Goal: Check status: Check status

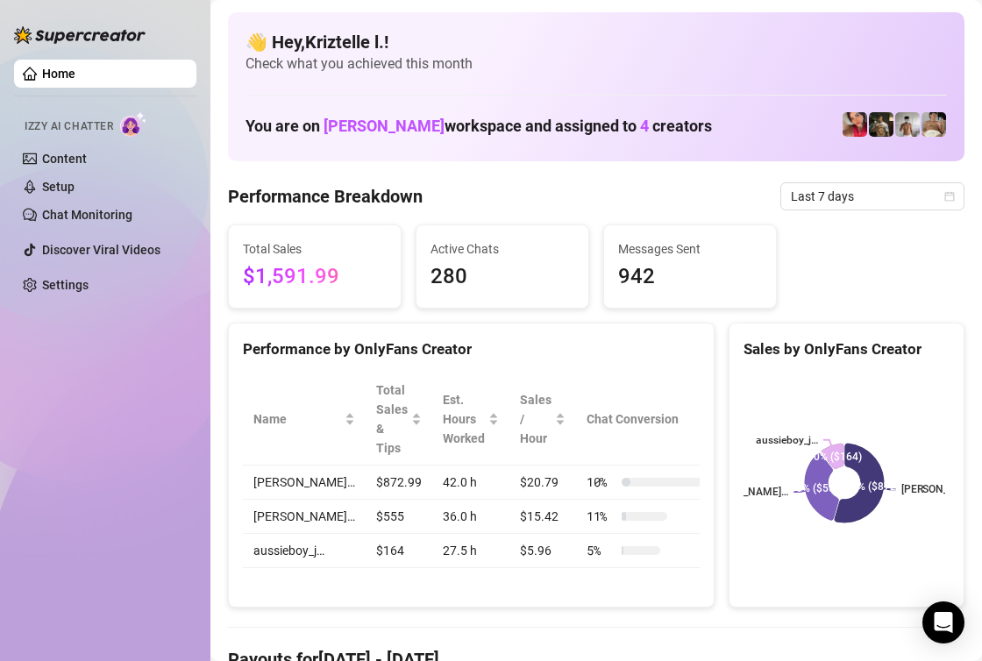
click at [606, 341] on div "Performance by OnlyFans Creator" at bounding box center [471, 350] width 457 height 24
click at [857, 188] on span "Last 7 days" at bounding box center [872, 196] width 163 height 26
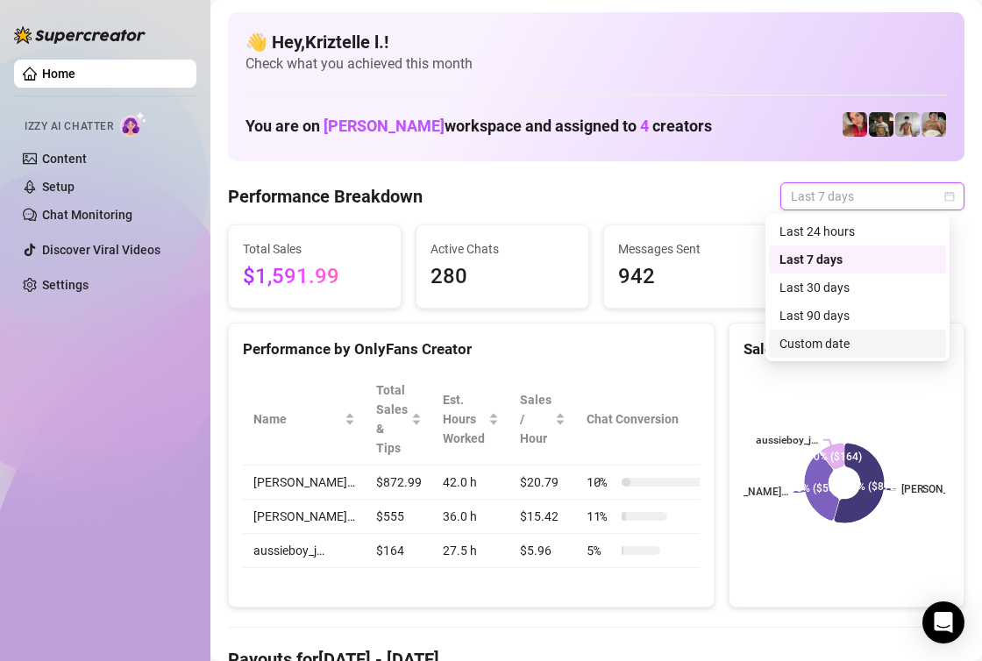
click at [825, 341] on div "Custom date" at bounding box center [857, 343] width 156 height 19
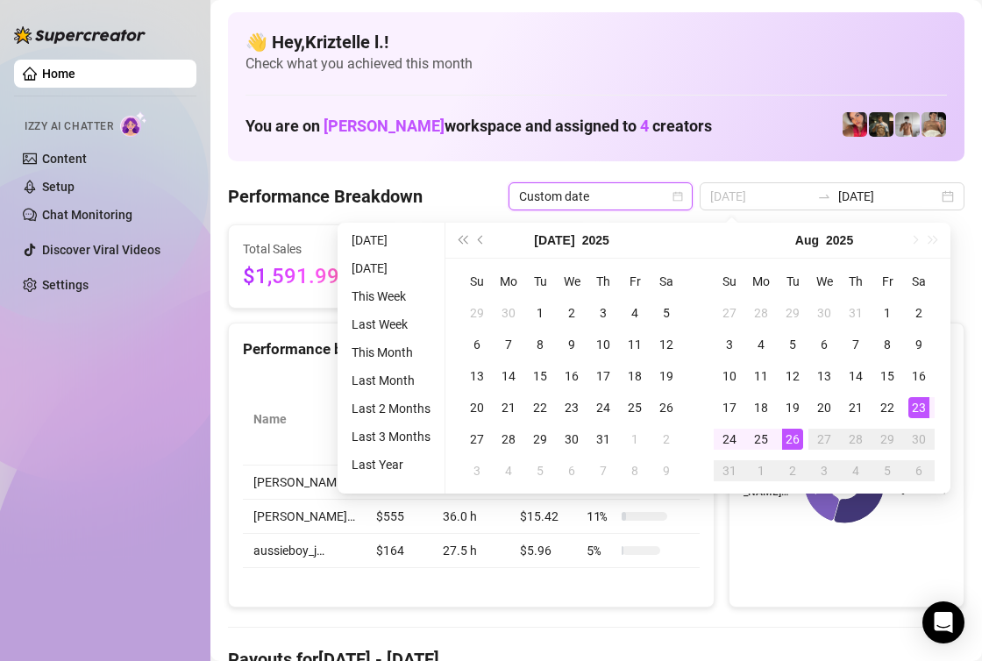
type input "[DATE]"
click at [915, 412] on div "23" at bounding box center [918, 407] width 21 height 21
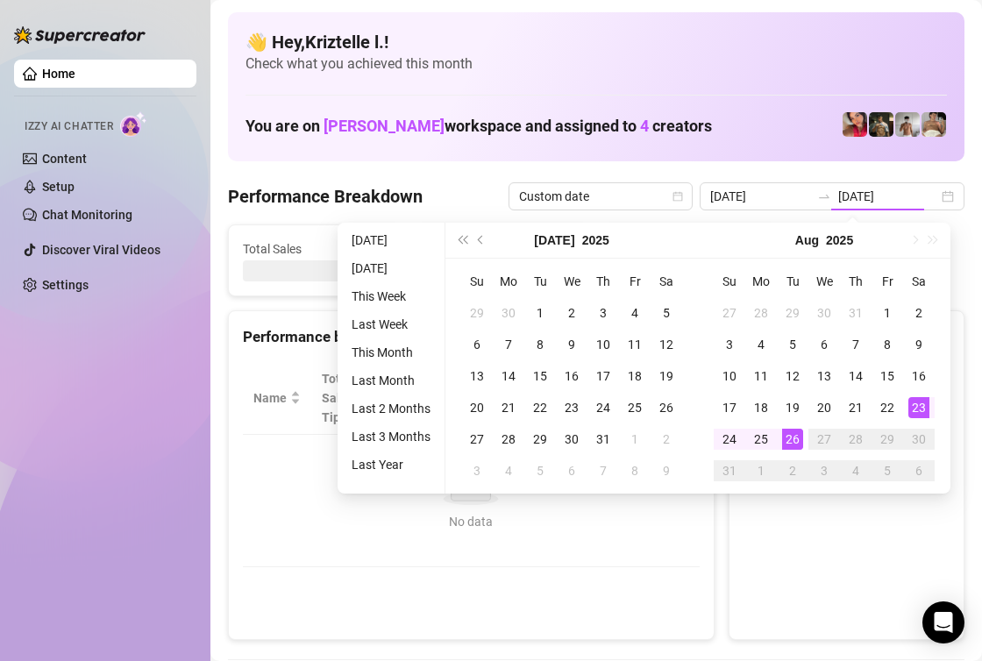
type input "[DATE]"
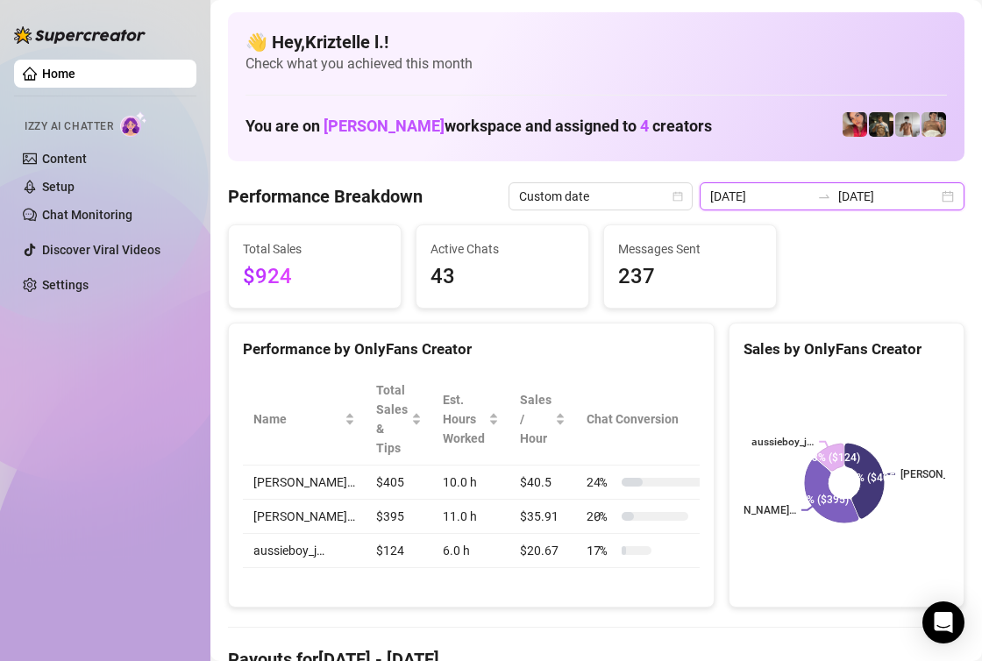
click at [749, 188] on input "[DATE]" at bounding box center [760, 196] width 100 height 19
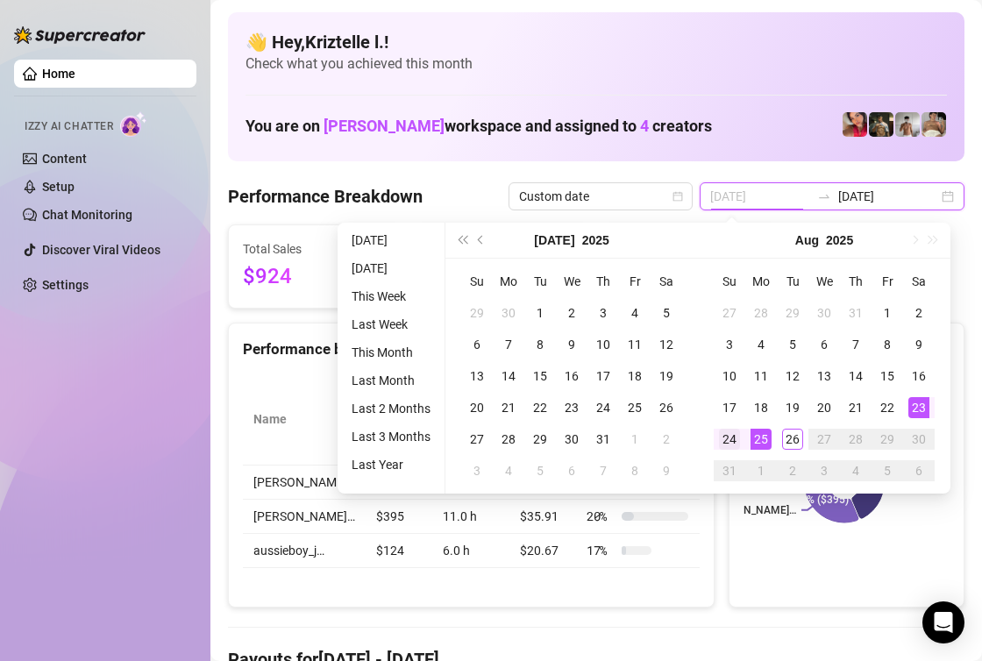
type input "[DATE]"
click at [722, 442] on div "24" at bounding box center [729, 439] width 21 height 21
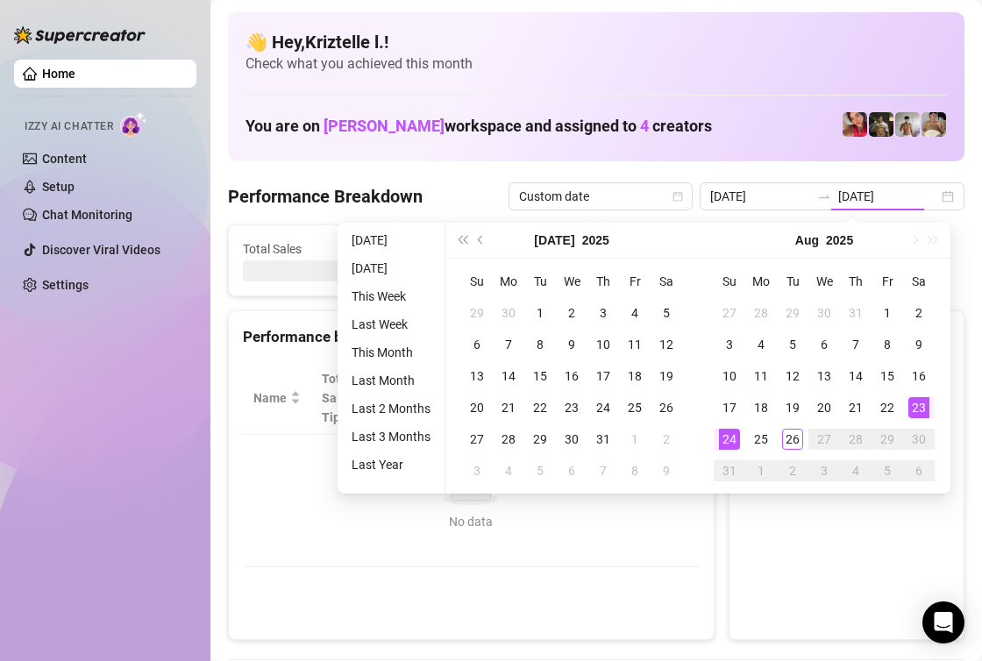
type input "[DATE]"
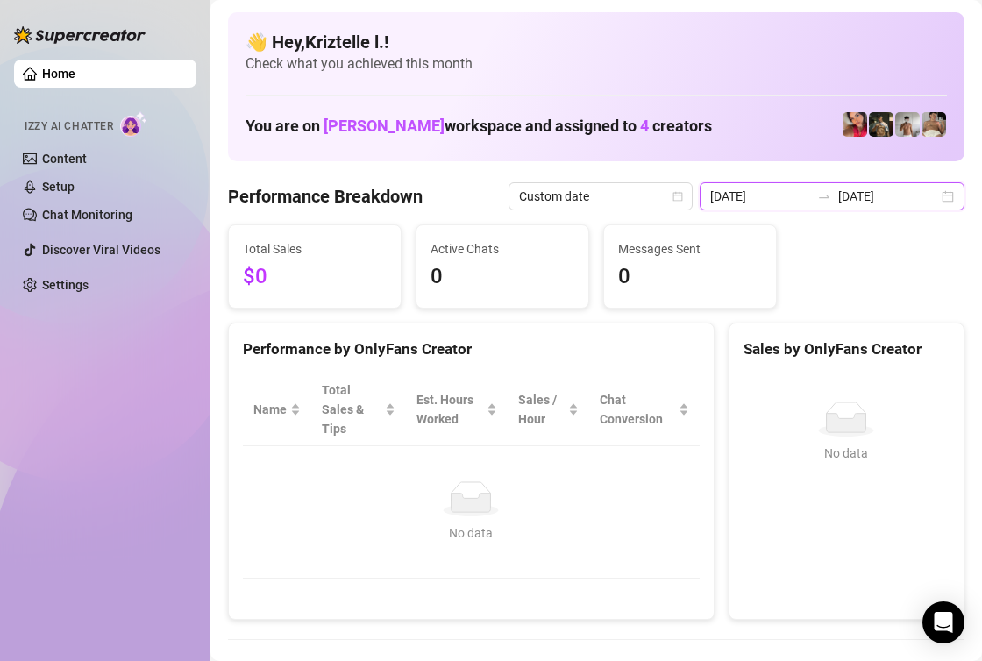
click at [766, 202] on input "[DATE]" at bounding box center [760, 196] width 100 height 19
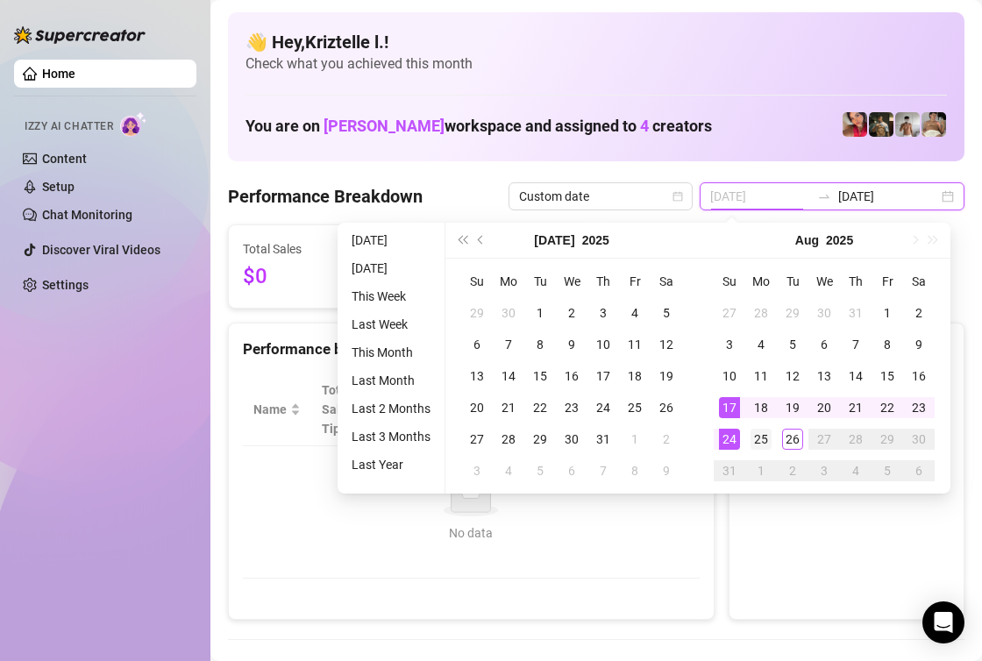
type input "[DATE]"
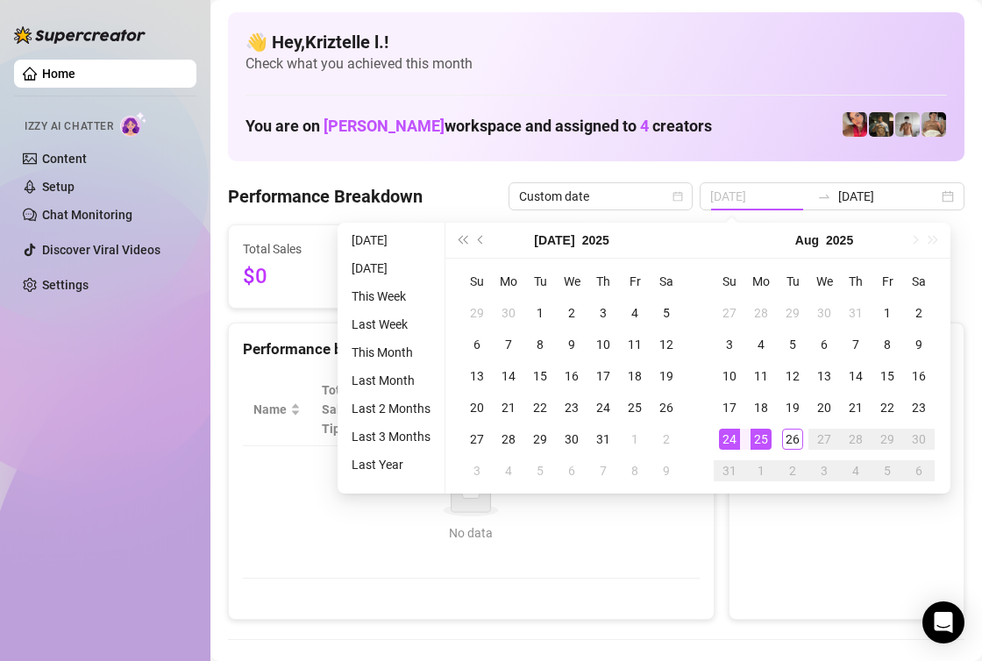
click at [758, 437] on div "25" at bounding box center [760, 439] width 21 height 21
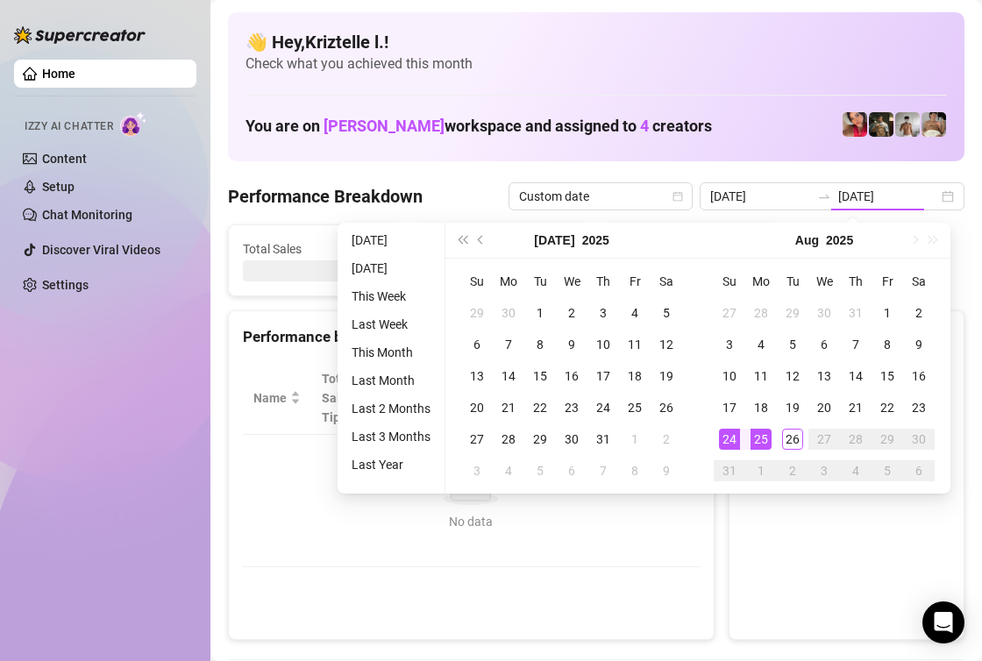
type input "[DATE]"
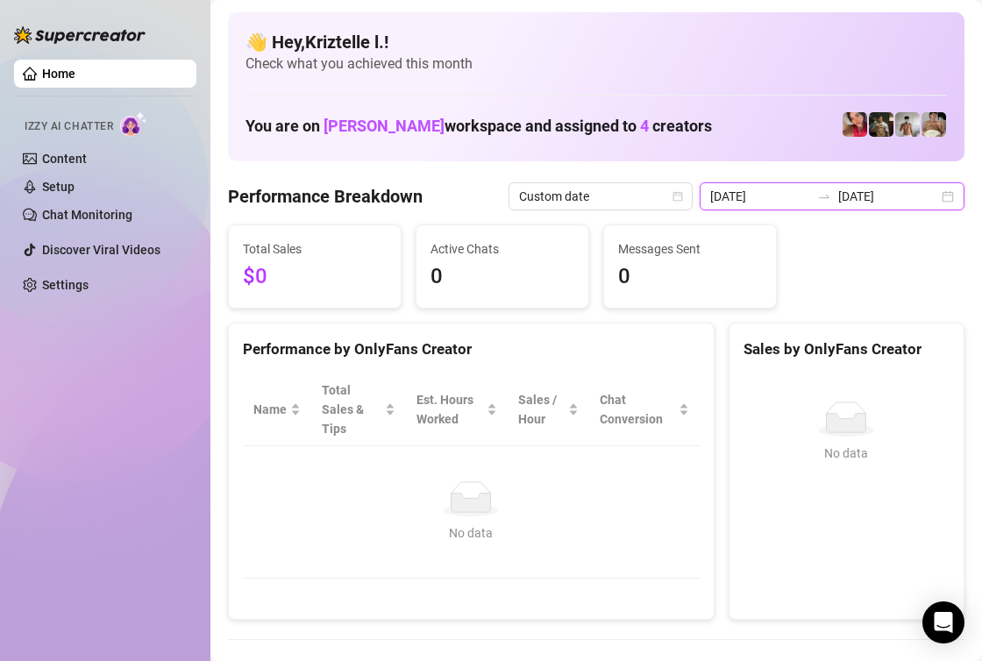
click at [766, 196] on input "[DATE]" at bounding box center [760, 196] width 100 height 19
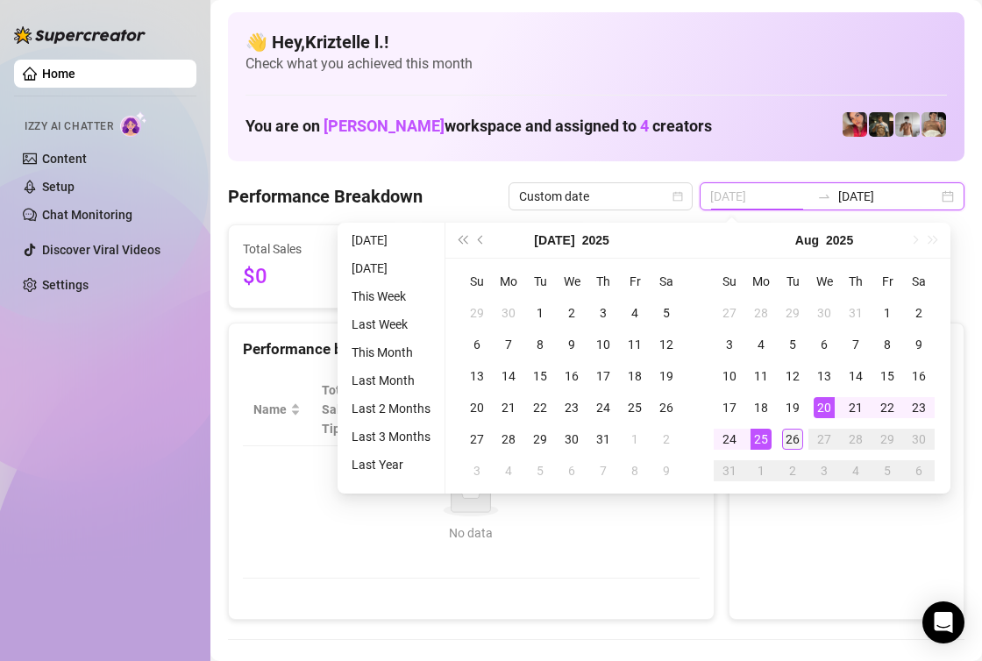
type input "[DATE]"
click at [788, 442] on div "26" at bounding box center [792, 439] width 21 height 21
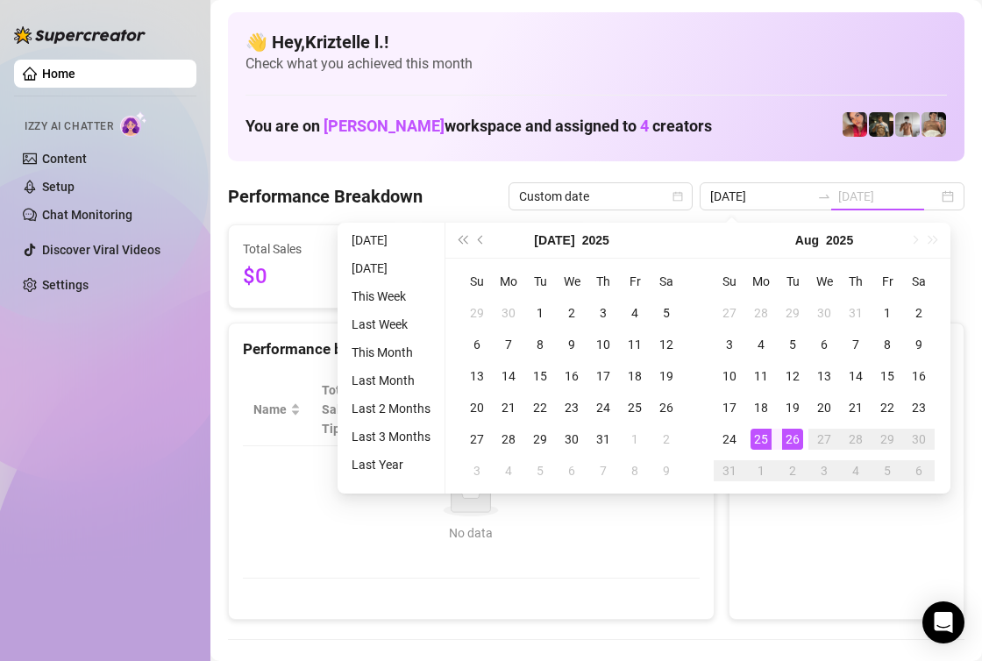
click at [788, 442] on div "26" at bounding box center [792, 439] width 21 height 21
type input "[DATE]"
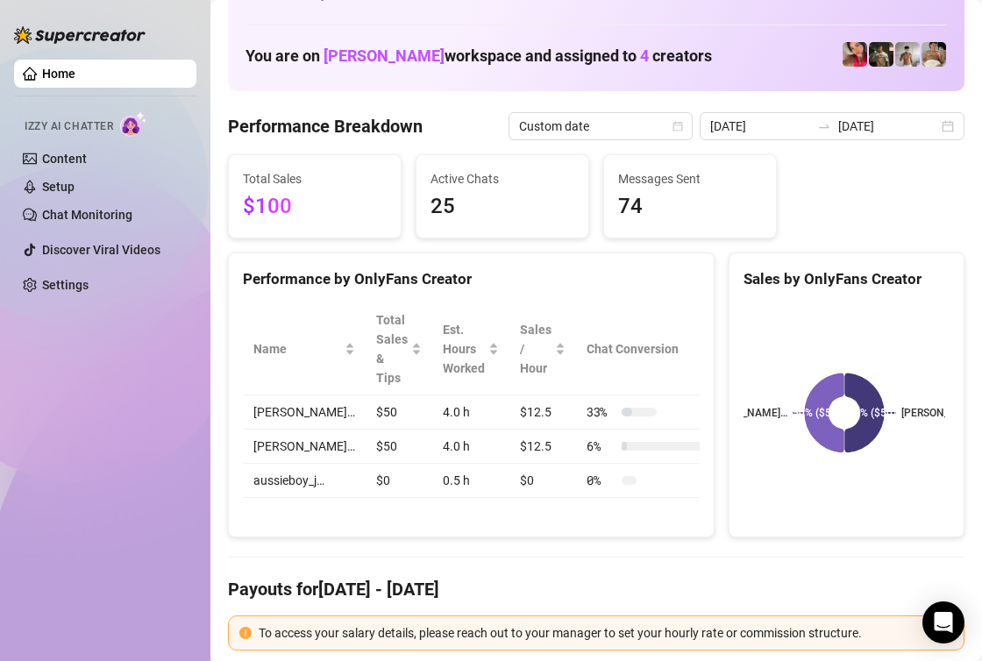
scroll to position [64, 0]
